Goal: Task Accomplishment & Management: Use online tool/utility

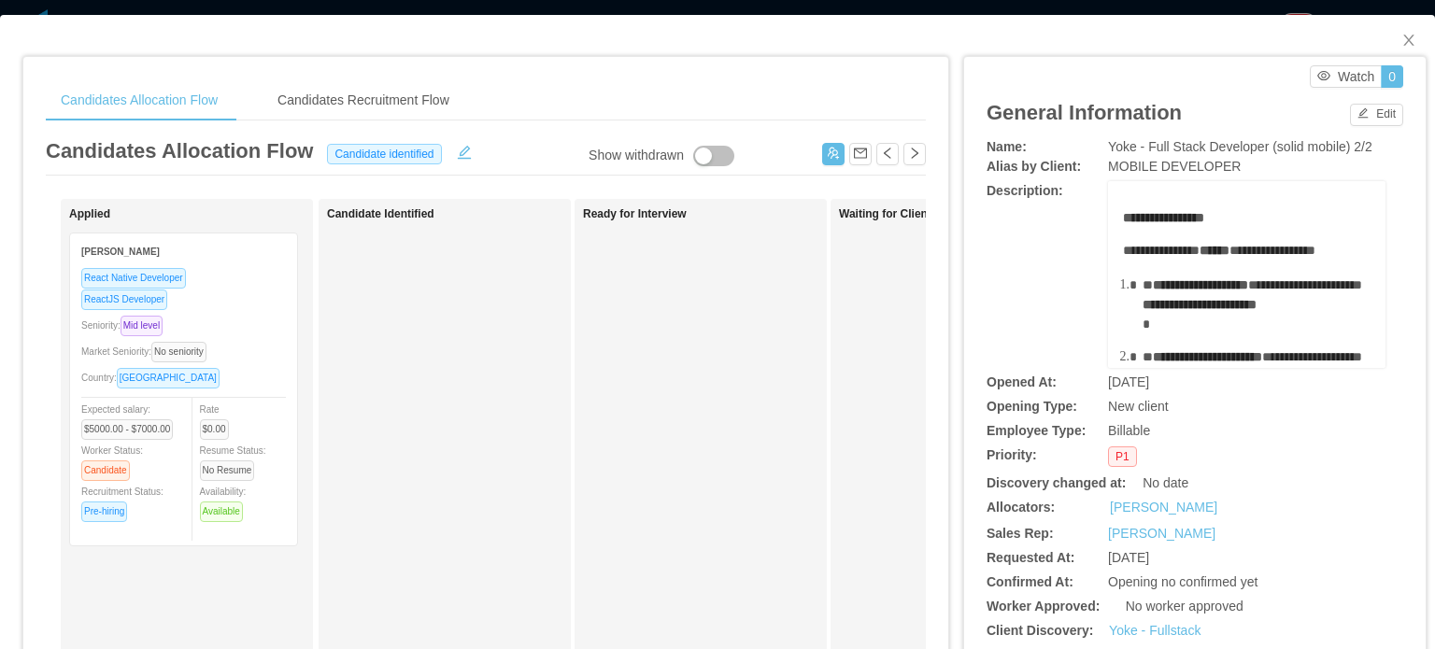
scroll to position [934, 0]
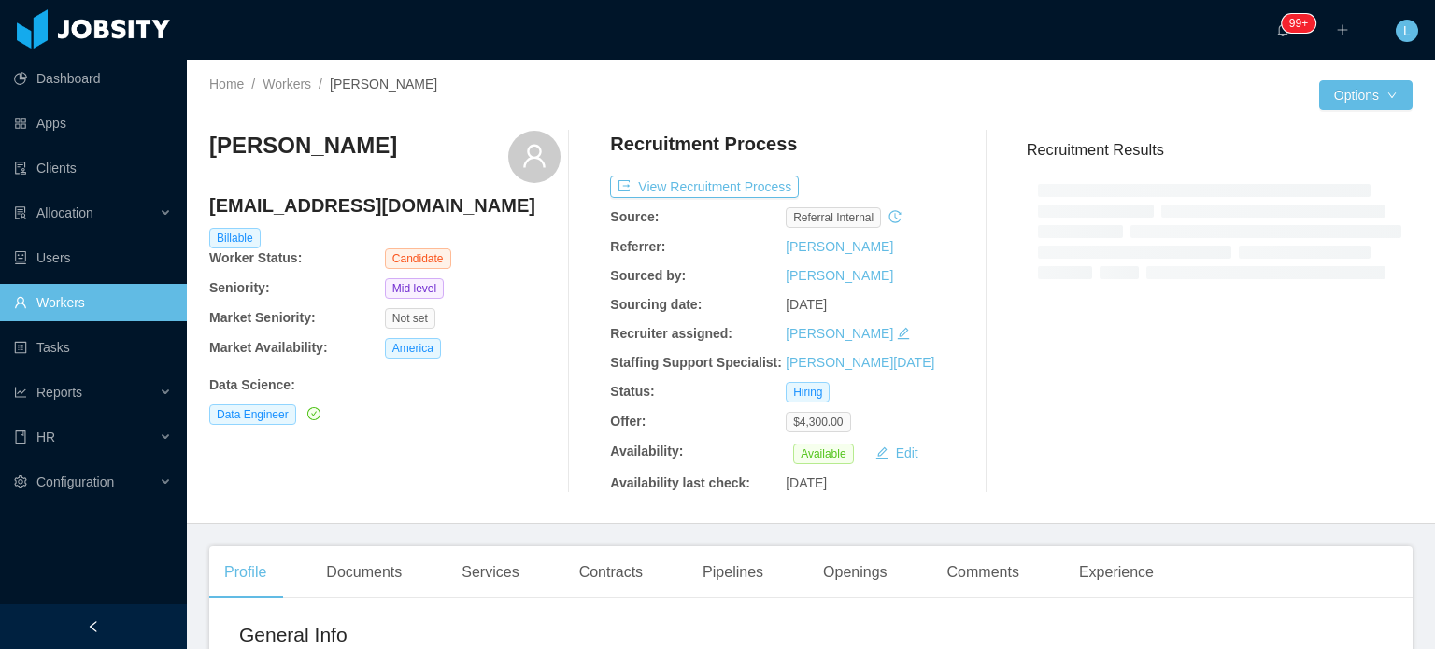
click at [346, 206] on h4 "lays-l@hotmail.com" at bounding box center [384, 205] width 351 height 26
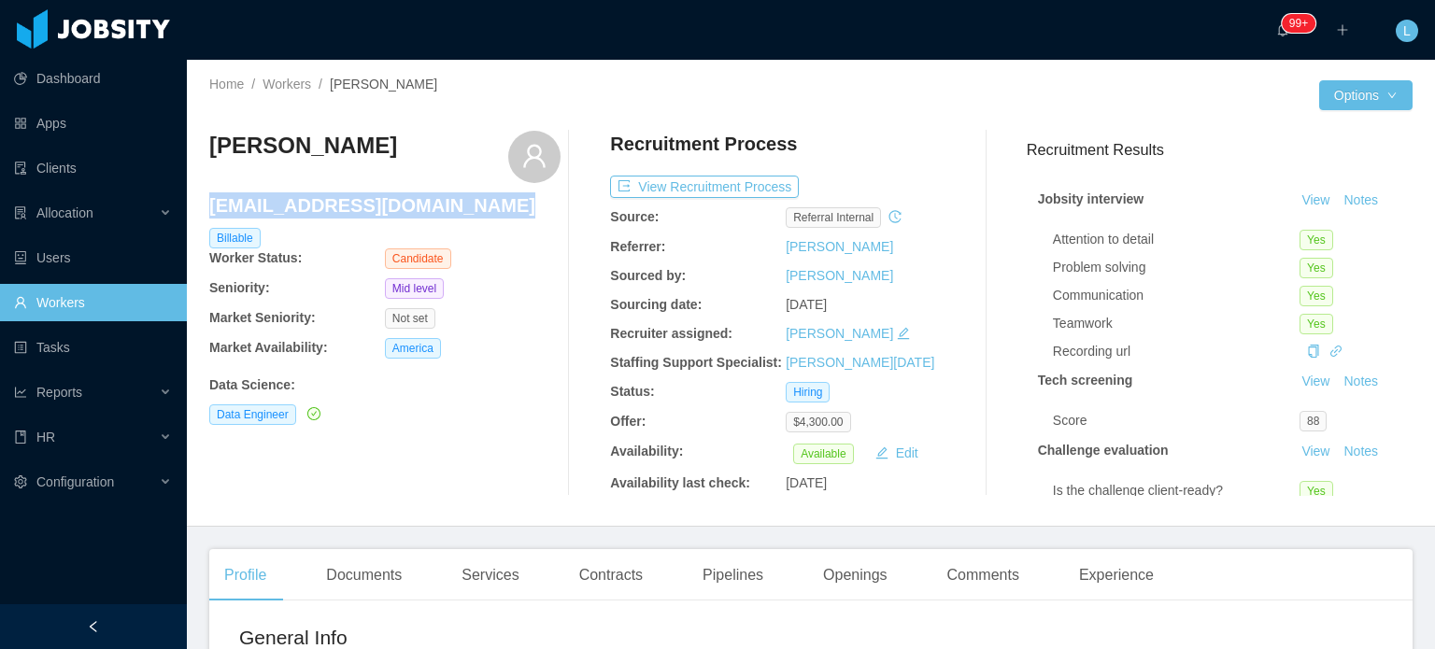
copy h4 "lays-l@hotmail.com"
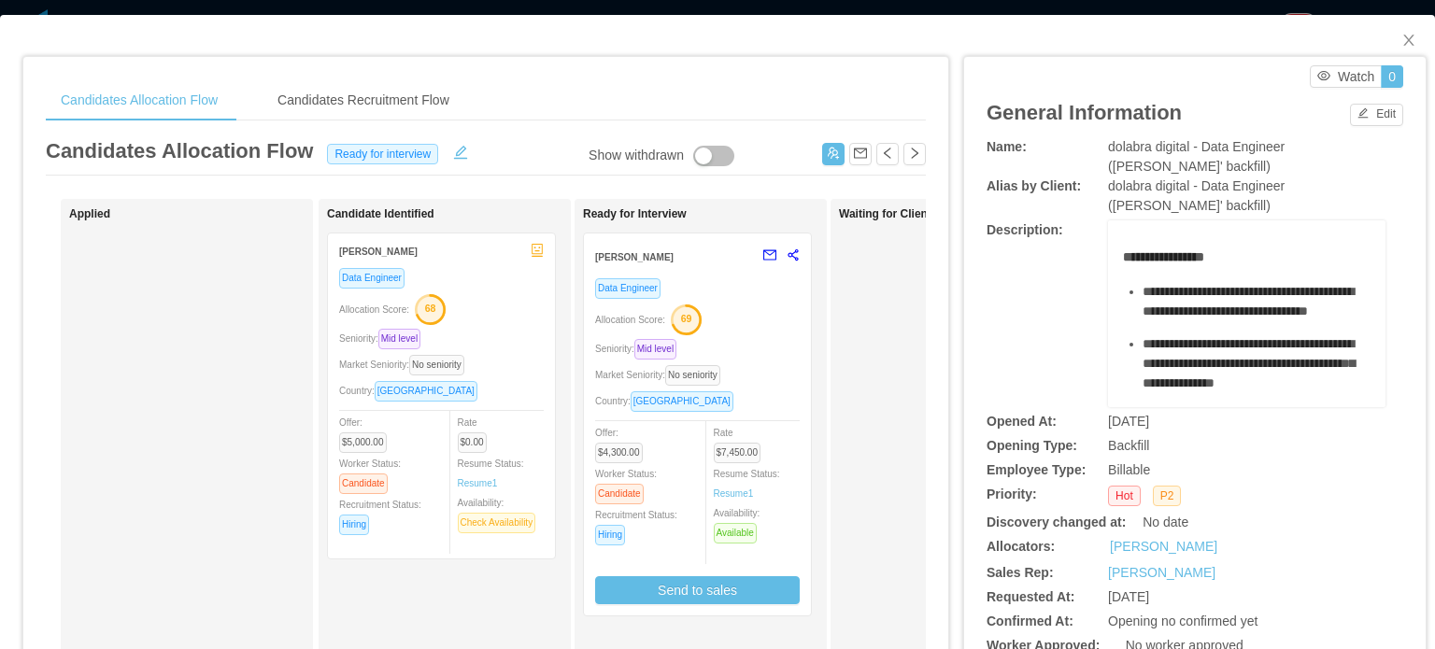
click at [768, 401] on div "Country: [GEOGRAPHIC_DATA]" at bounding box center [697, 400] width 205 height 21
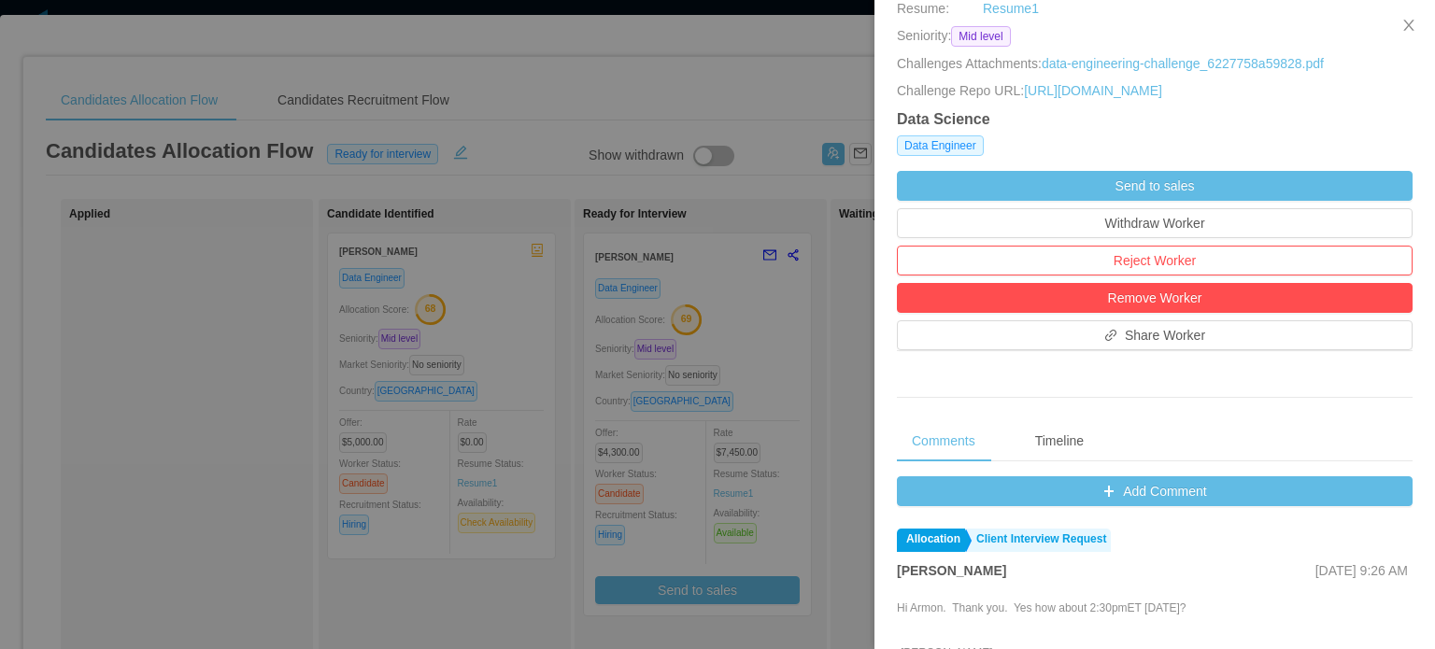
scroll to position [561, 0]
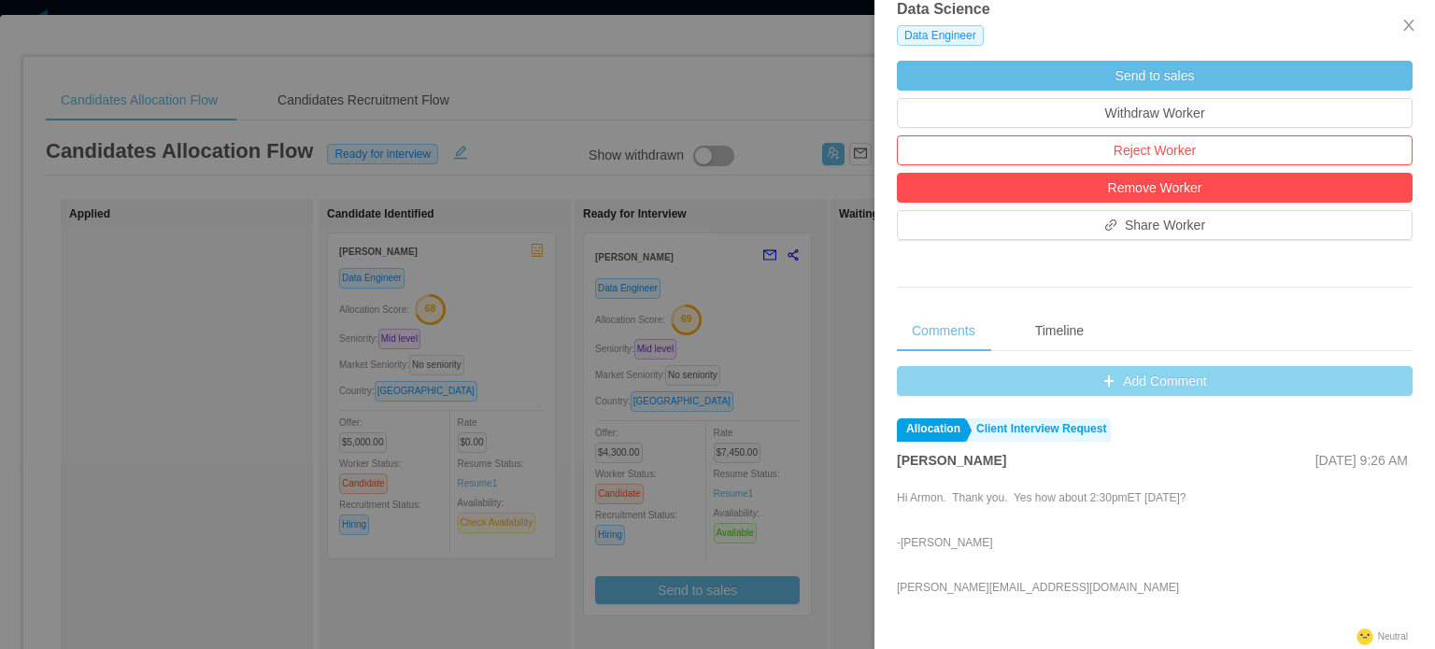
click at [1086, 392] on button "Add Comment" at bounding box center [1155, 381] width 516 height 30
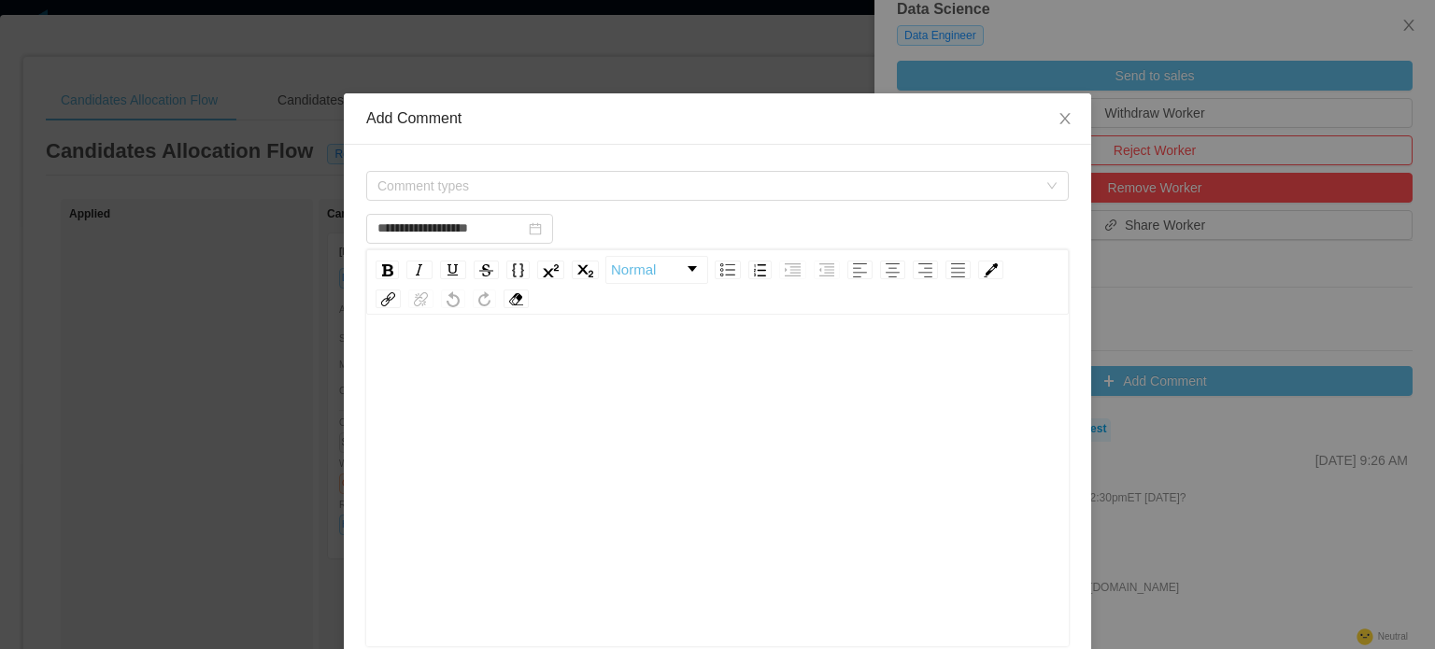
click at [564, 433] on div "rdw-editor" at bounding box center [718, 510] width 674 height 327
click at [651, 192] on span "Comment types" at bounding box center [707, 186] width 660 height 19
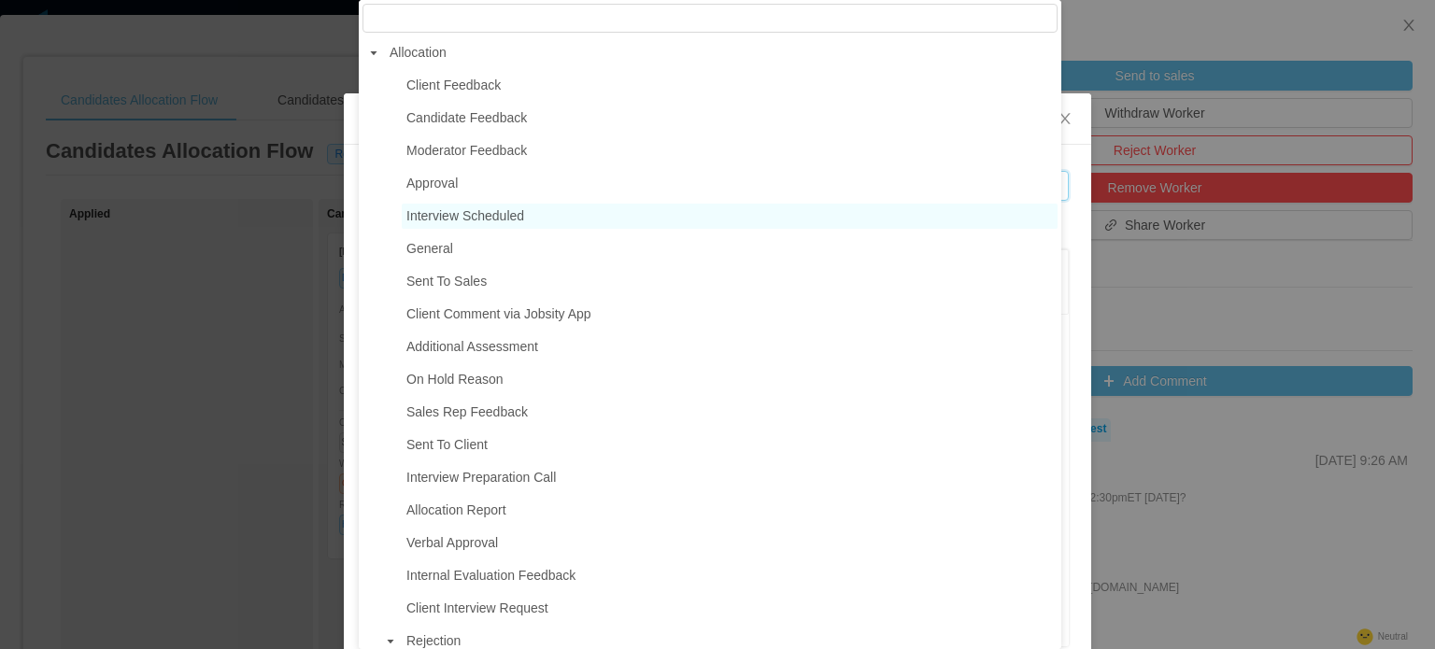
click at [460, 223] on span "Interview Scheduled" at bounding box center [465, 215] width 118 height 15
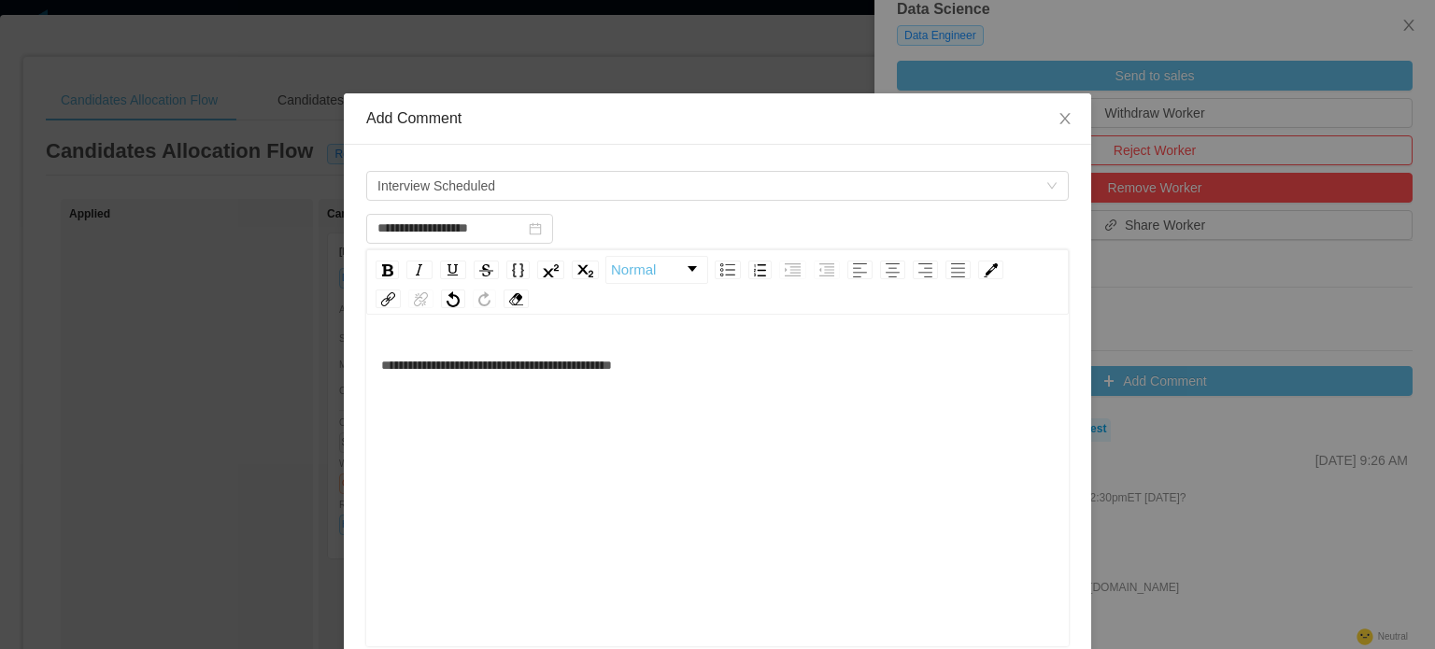
click at [830, 451] on div "**********" at bounding box center [718, 510] width 674 height 327
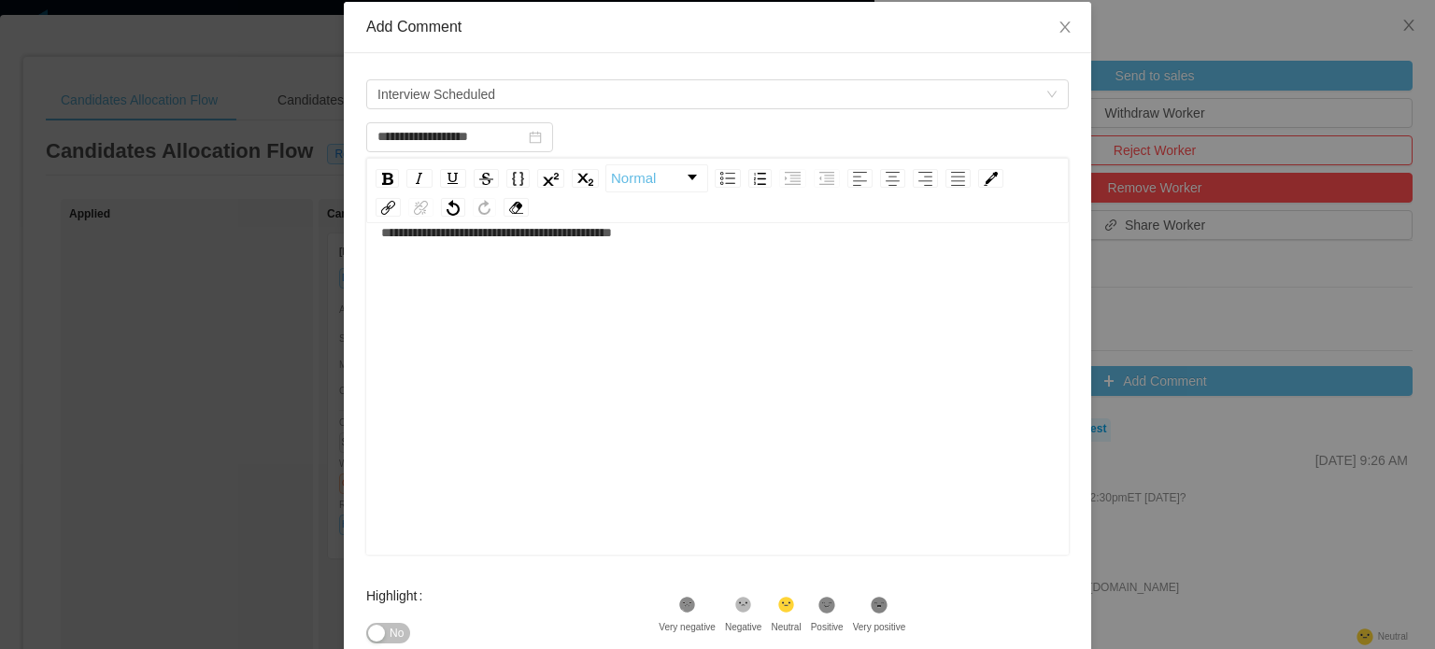
scroll to position [306, 0]
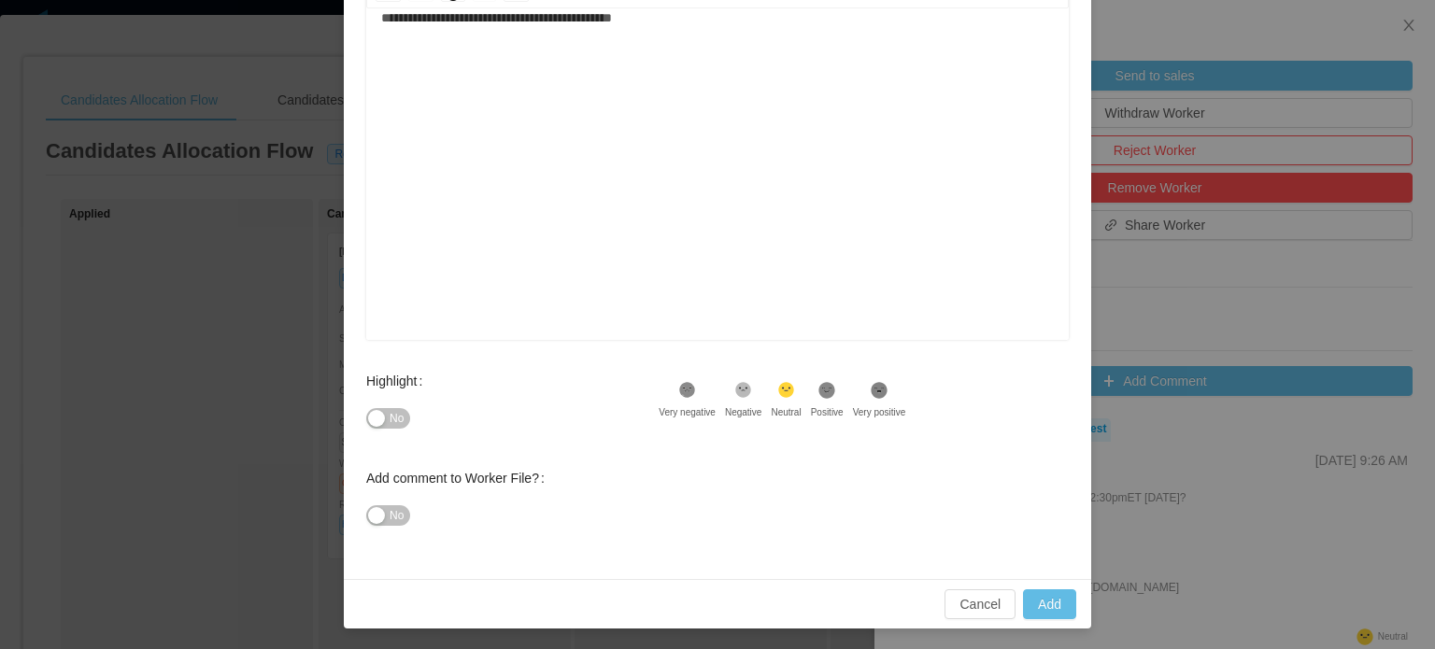
click at [392, 419] on span "No" at bounding box center [397, 418] width 14 height 19
click at [373, 410] on span "Yes" at bounding box center [382, 418] width 19 height 19
click at [1043, 603] on button "Add" at bounding box center [1049, 604] width 53 height 30
type input "**********"
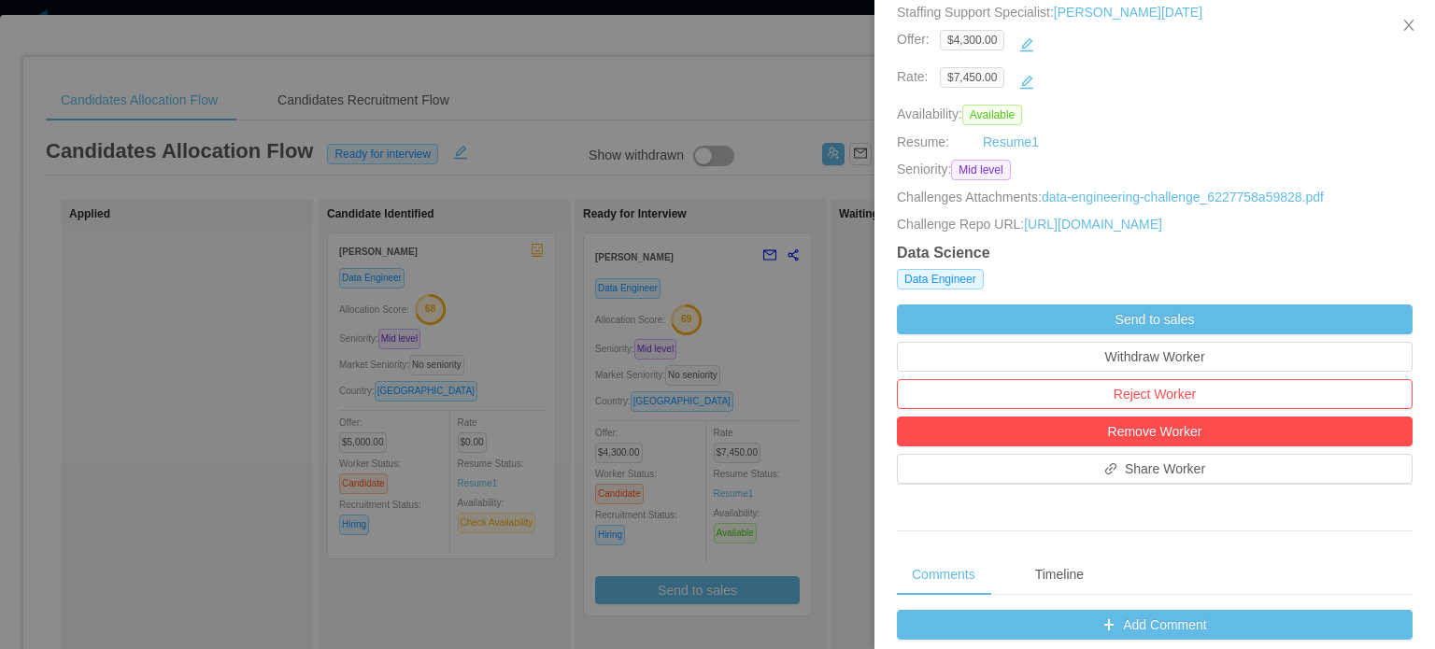
scroll to position [0, 0]
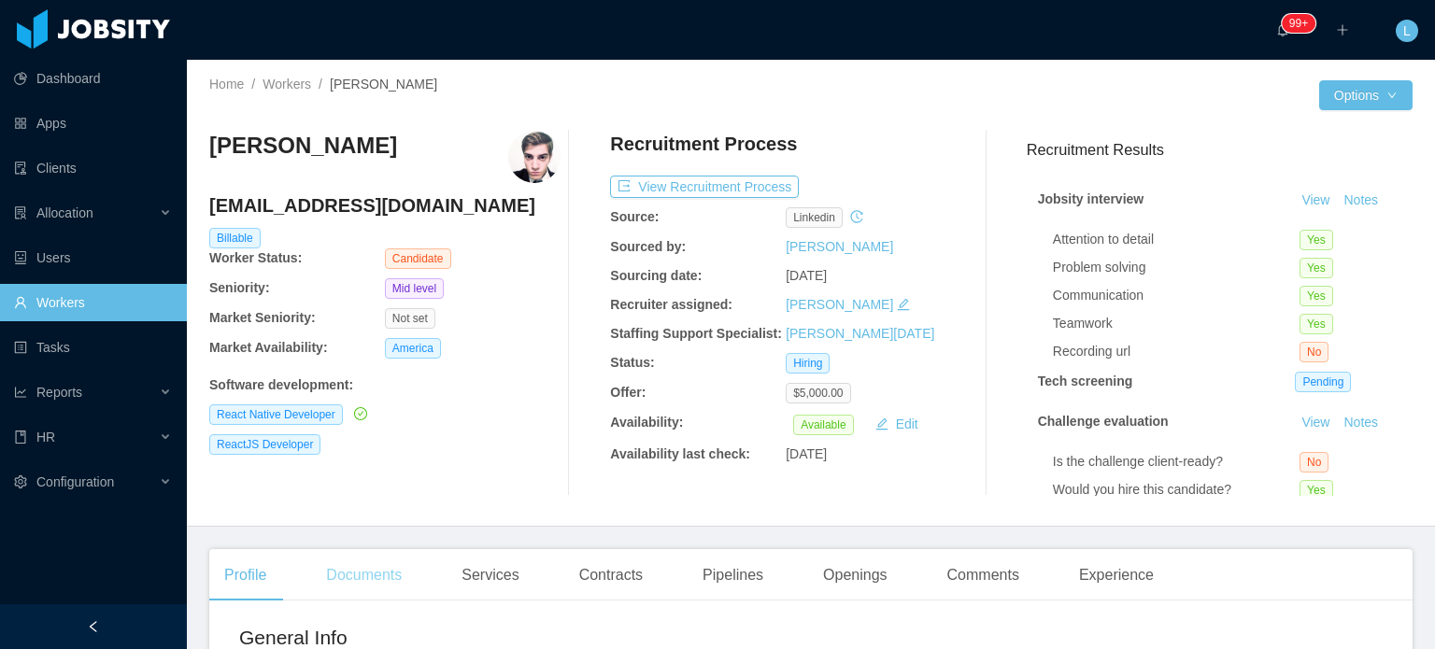
click at [330, 576] on div "Documents" at bounding box center [364, 575] width 106 height 52
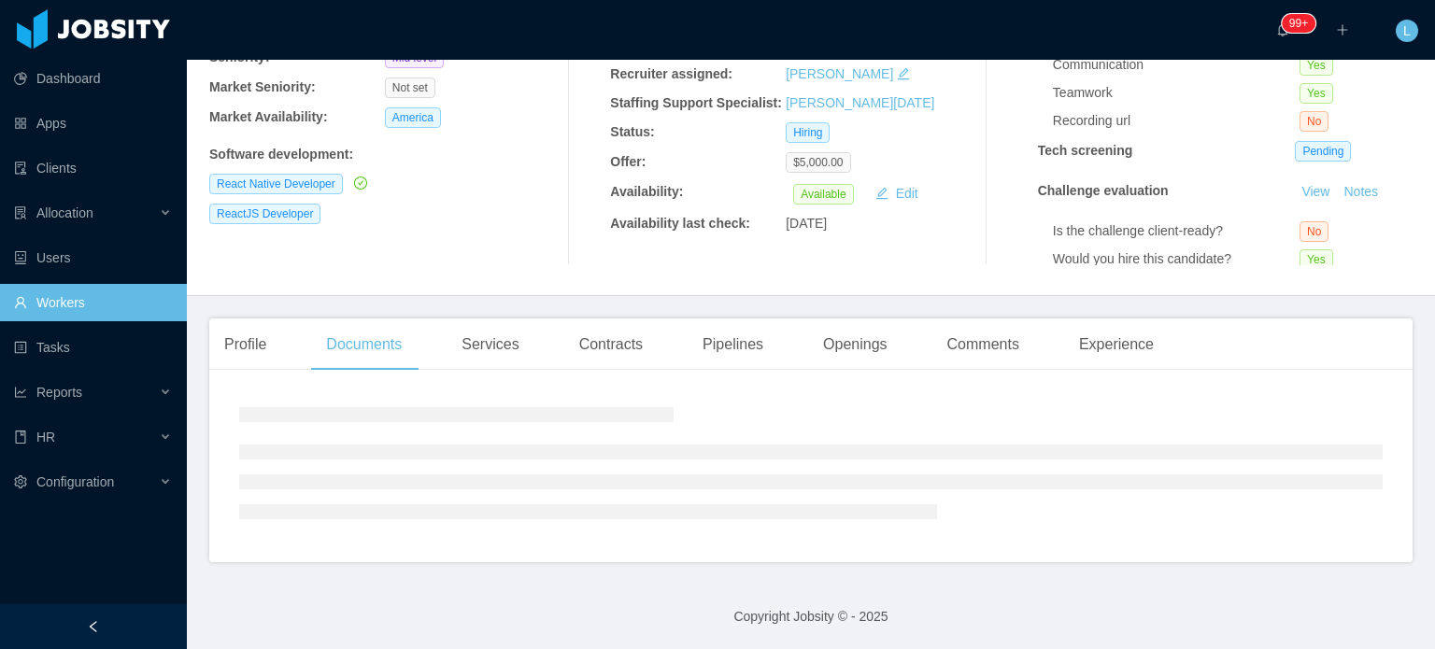
scroll to position [287, 0]
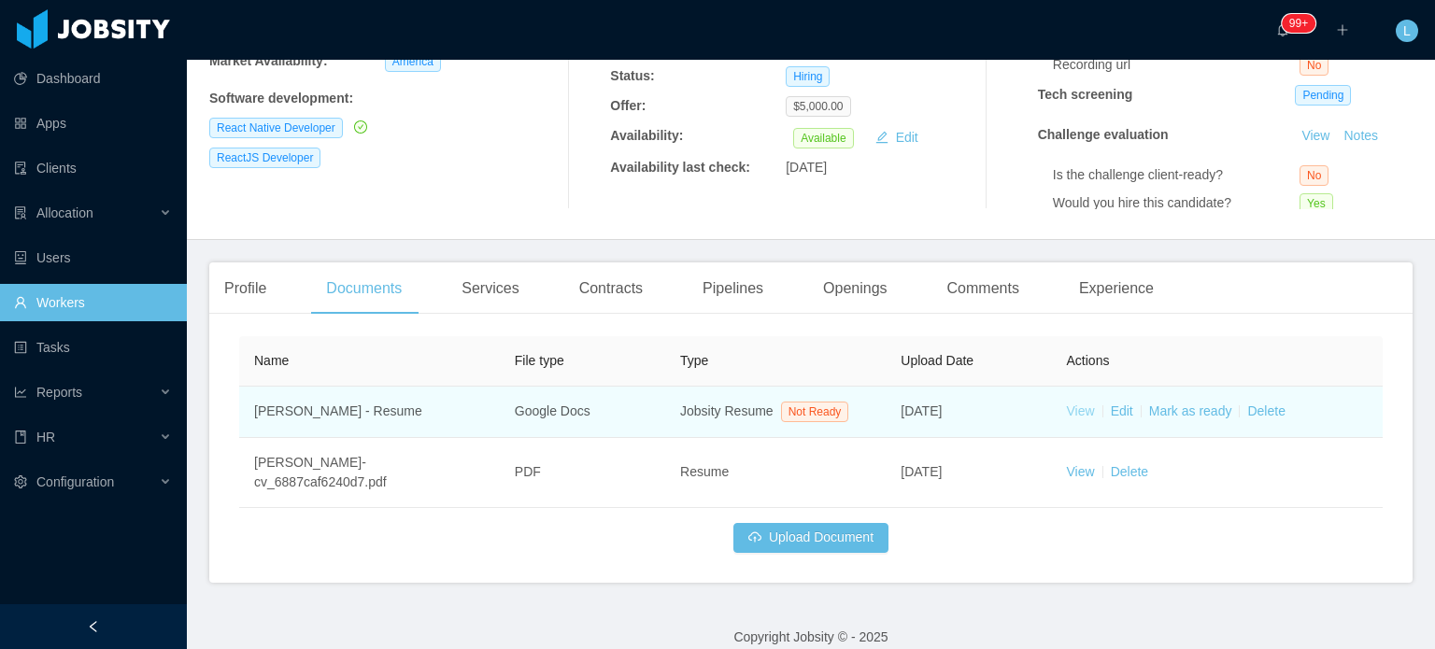
click at [1075, 417] on link "View" at bounding box center [1081, 411] width 28 height 15
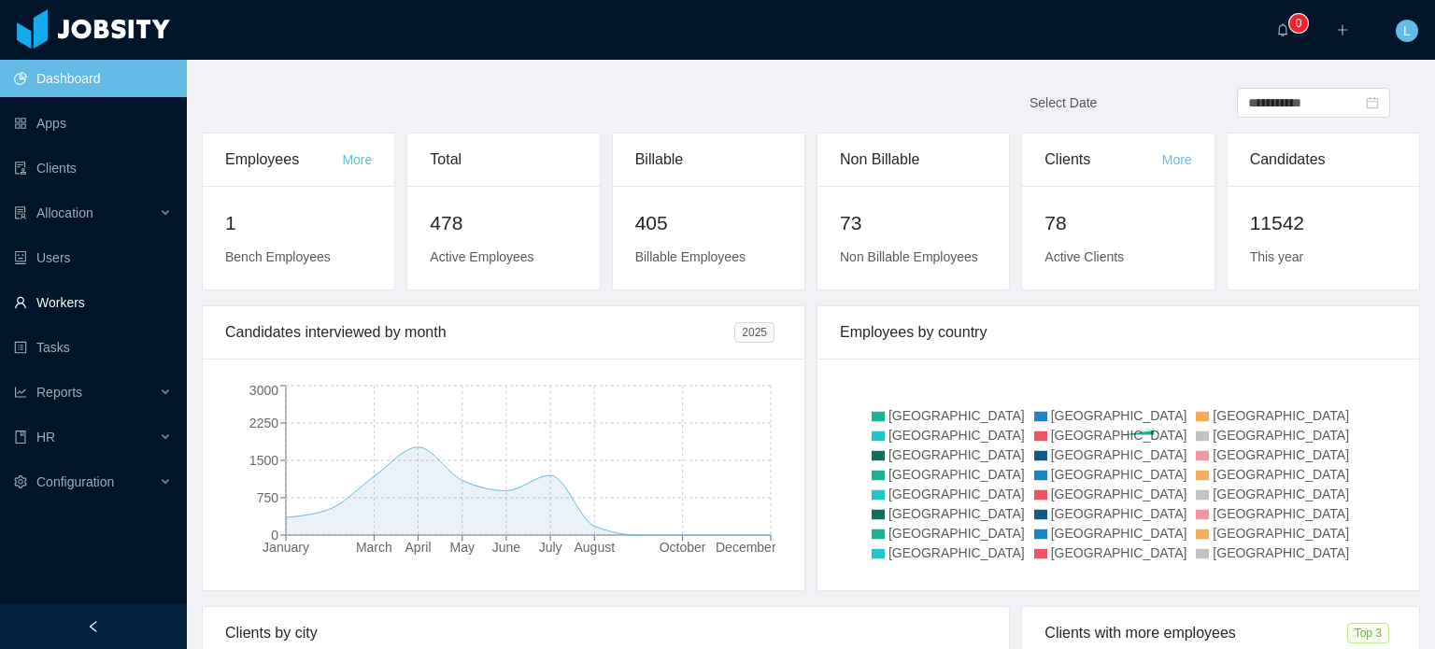
click at [52, 302] on link "Workers" at bounding box center [93, 302] width 158 height 37
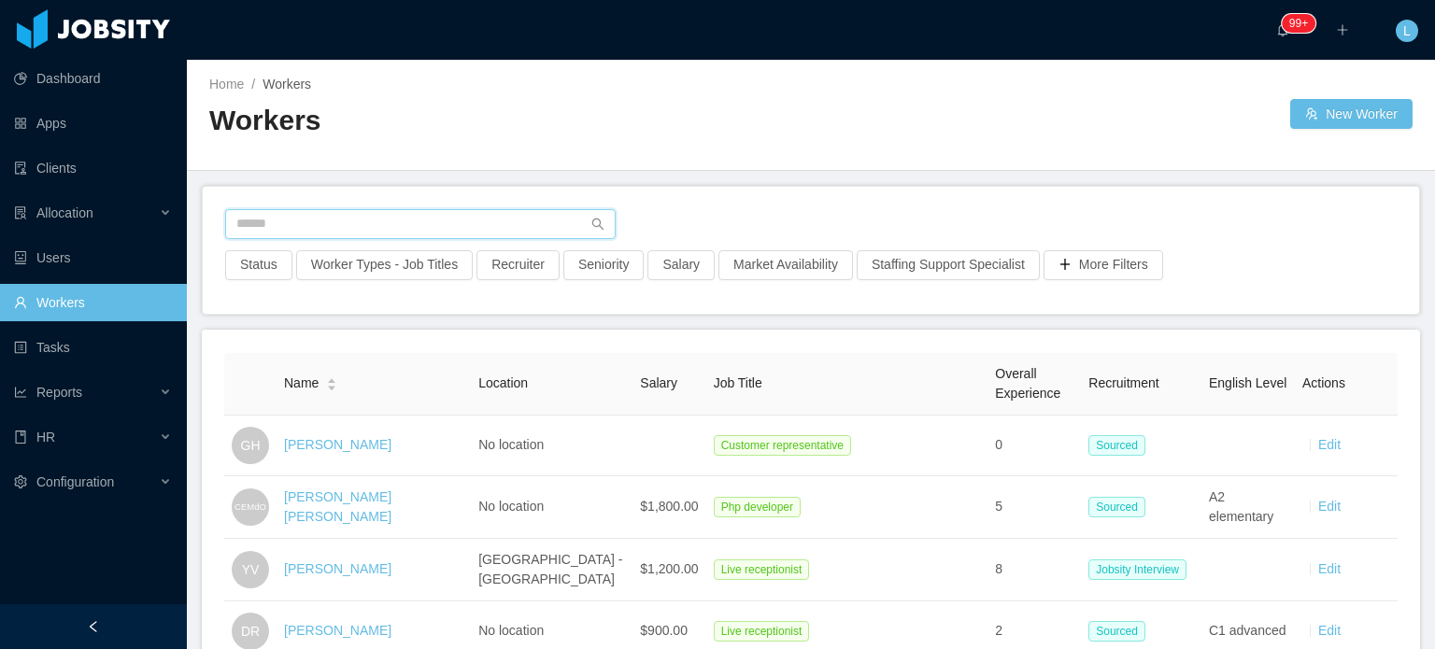
click at [376, 231] on input "text" at bounding box center [420, 224] width 390 height 30
paste input "**********"
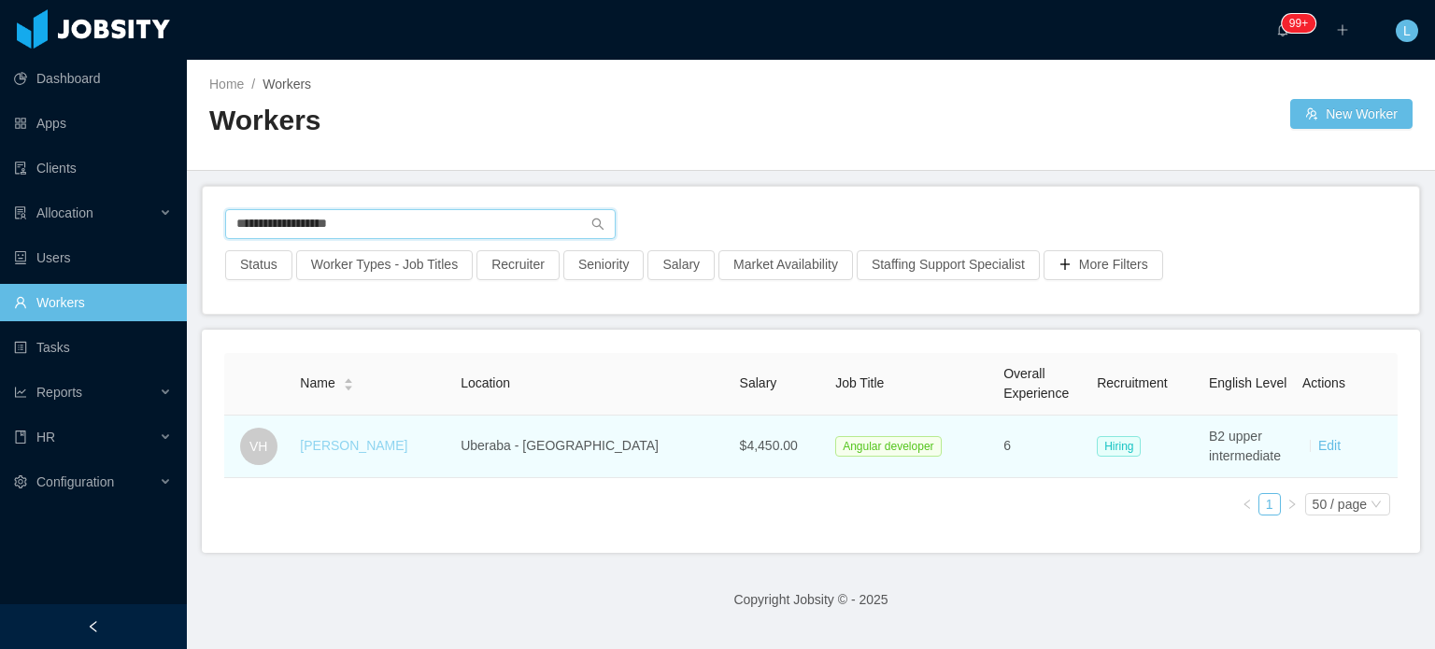
type input "**********"
click at [348, 448] on link "Victor Hugo" at bounding box center [353, 445] width 107 height 15
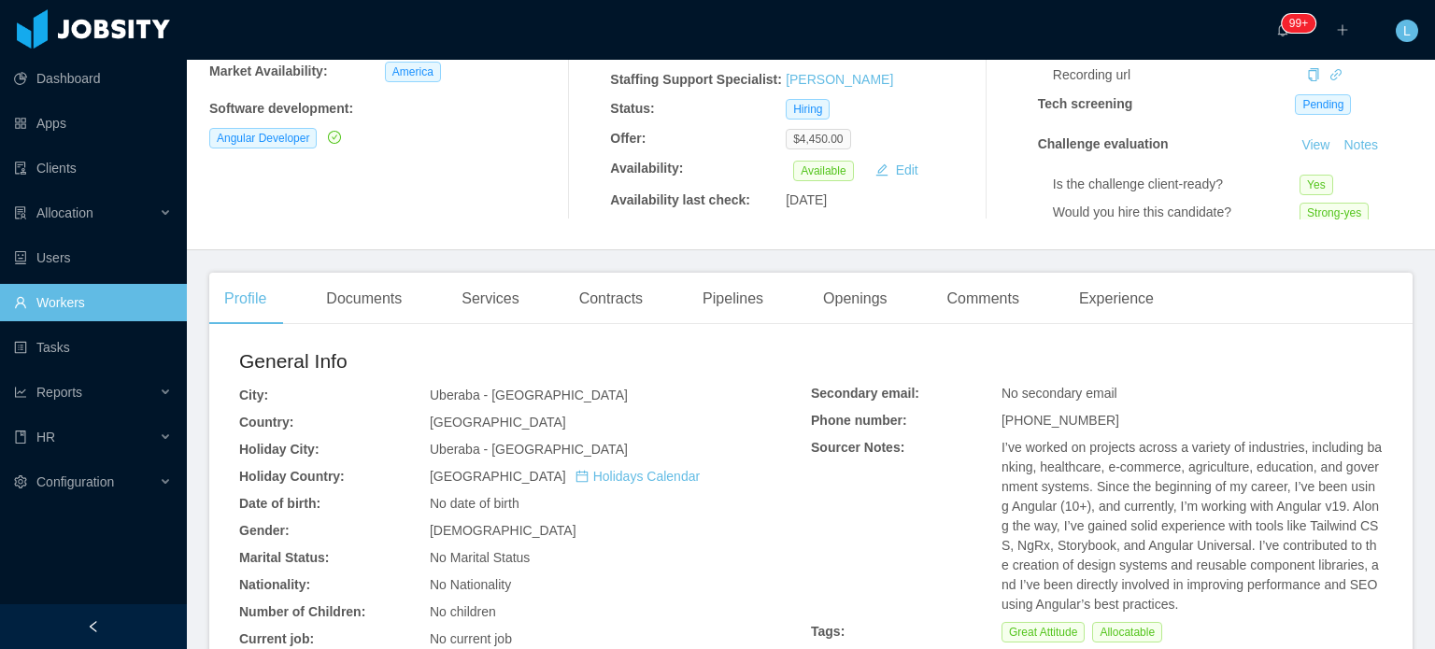
scroll to position [467, 0]
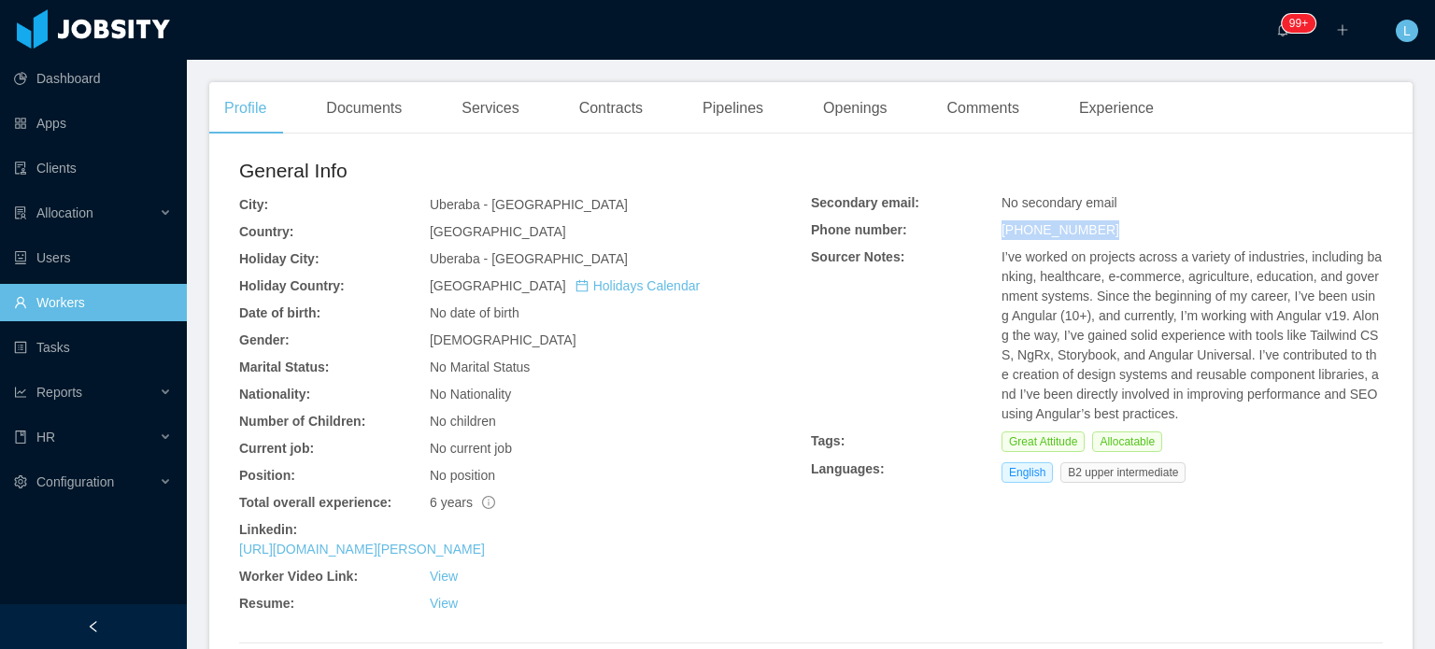
drag, startPoint x: 992, startPoint y: 228, endPoint x: 1136, endPoint y: 225, distance: 143.9
click at [811, 225] on div "+5534988158368" at bounding box center [620, 232] width 381 height 20
copy span "+5534988158368"
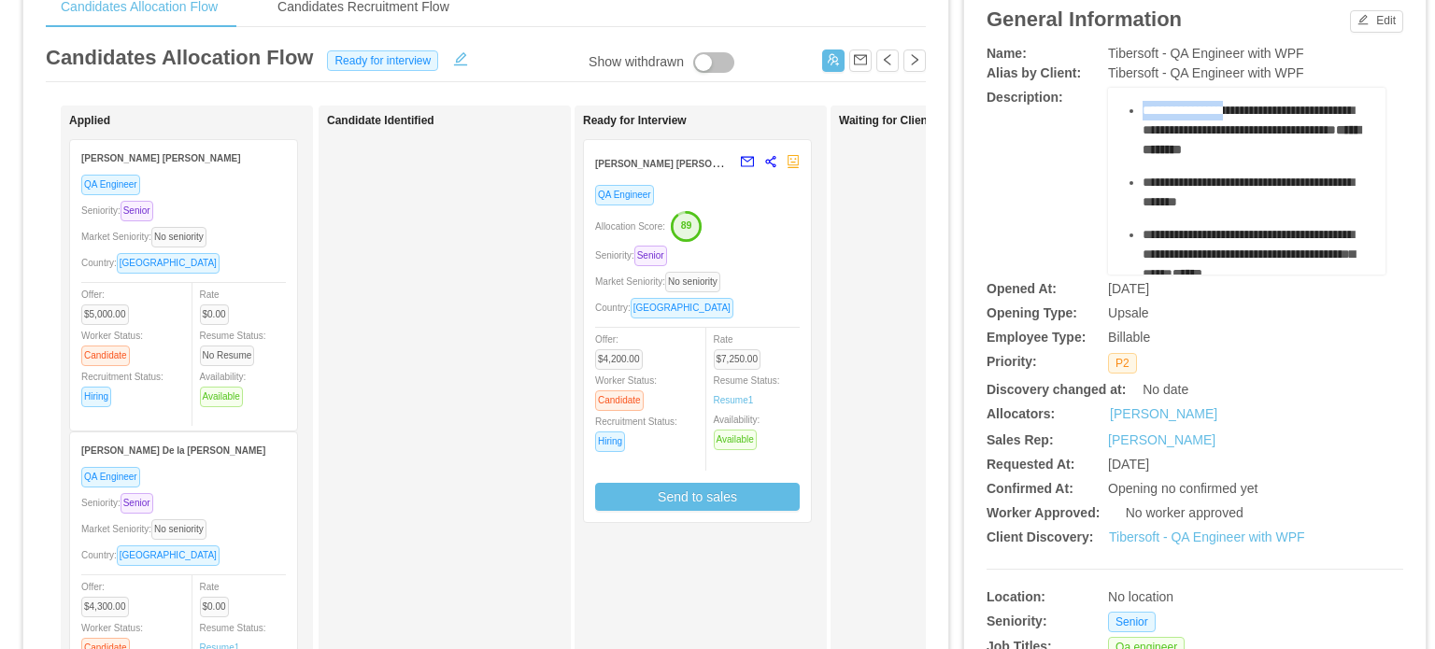
scroll to position [467, 0]
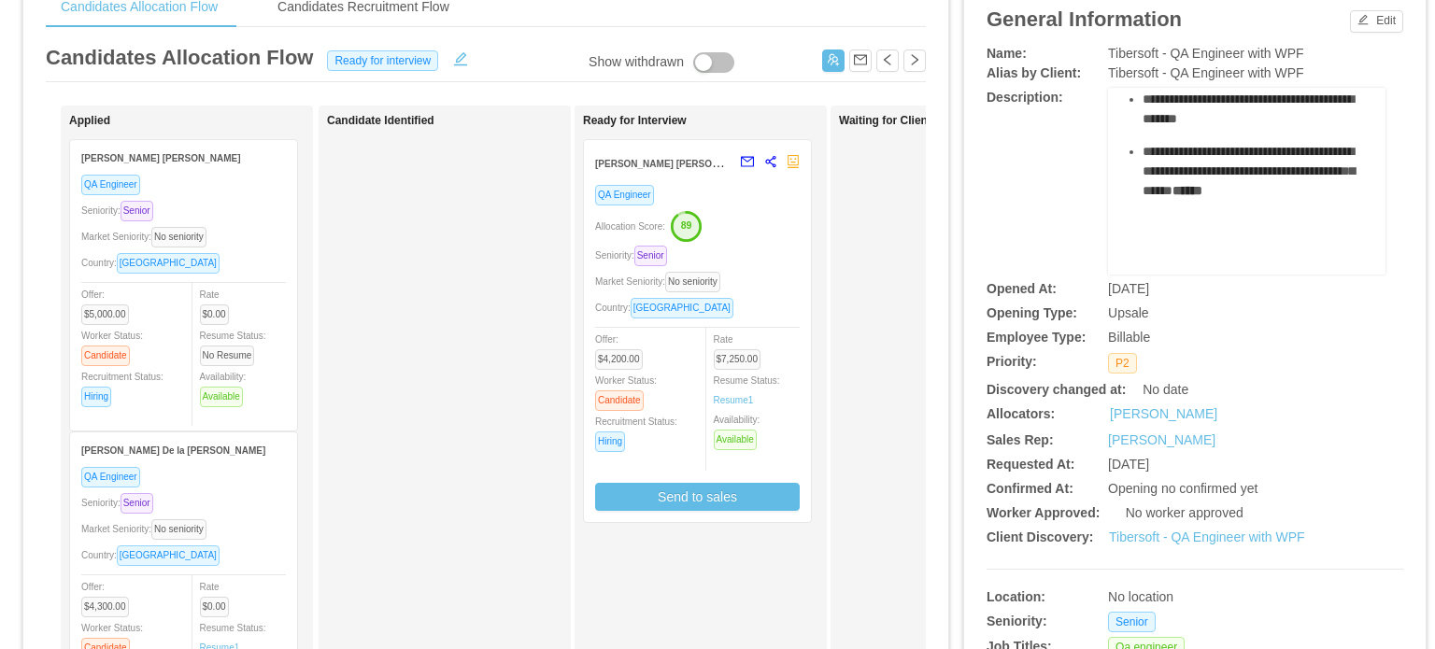
drag, startPoint x: 1128, startPoint y: 160, endPoint x: 1264, endPoint y: 167, distance: 135.7
copy ul "**********"
